Goal: Task Accomplishment & Management: Manage account settings

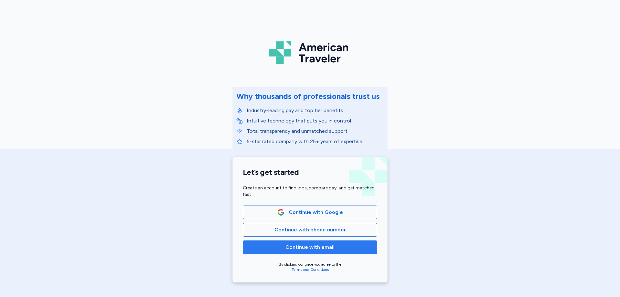
click at [339, 244] on span "Continue with email" at bounding box center [309, 247] width 123 height 8
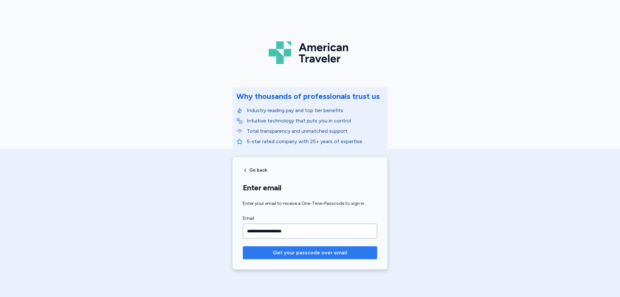
type input "**********"
click at [310, 254] on span "Get your passcode over email" at bounding box center [310, 253] width 74 height 8
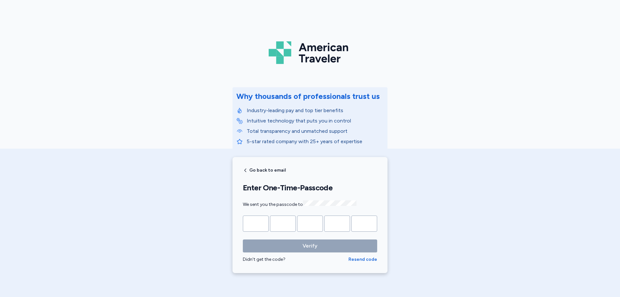
type input "*"
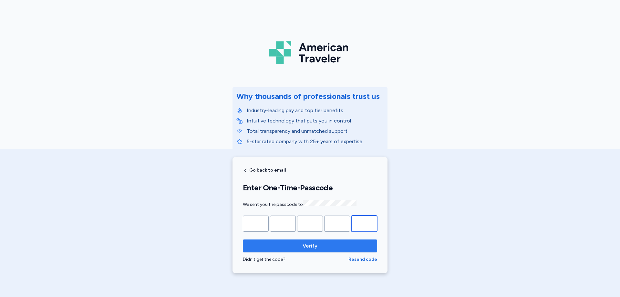
type input "*"
click at [316, 242] on span "Verify" at bounding box center [310, 246] width 124 height 8
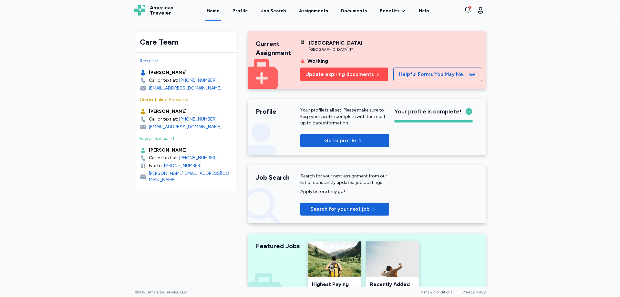
click at [329, 76] on span "Update expiring documents" at bounding box center [339, 74] width 68 height 8
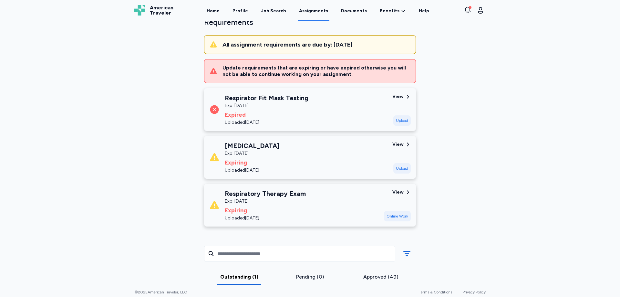
scroll to position [65, 0]
